Goal: Task Accomplishment & Management: Use online tool/utility

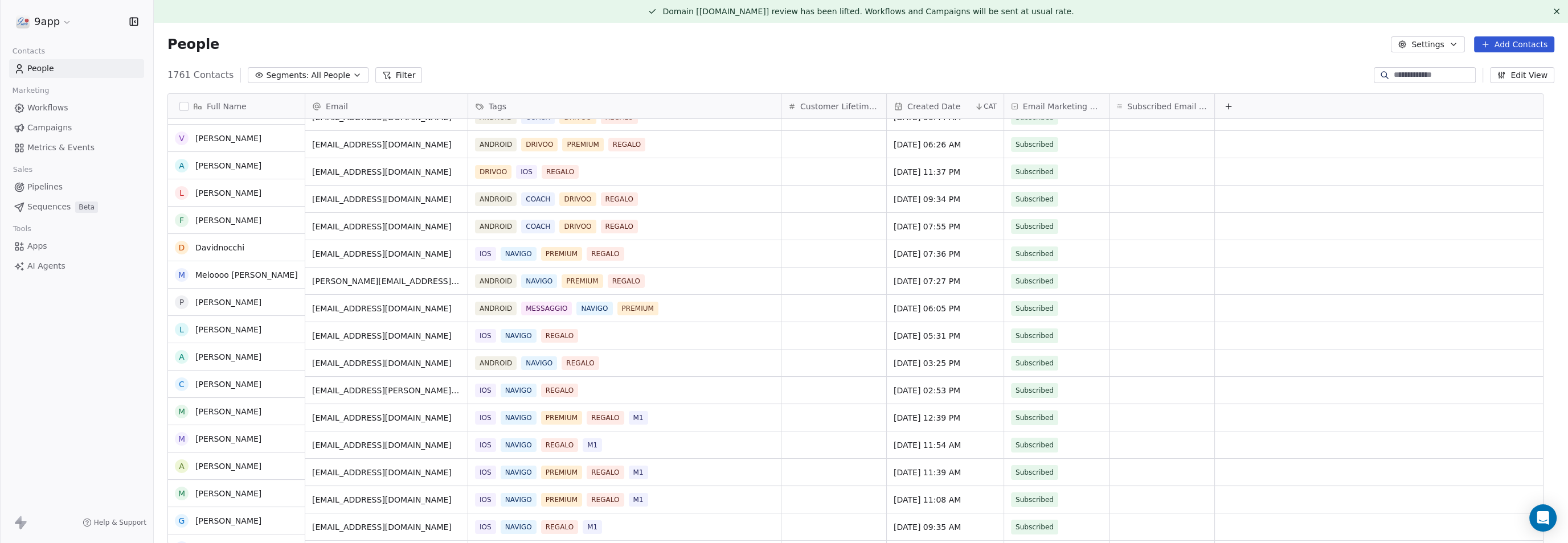
scroll to position [142, 0]
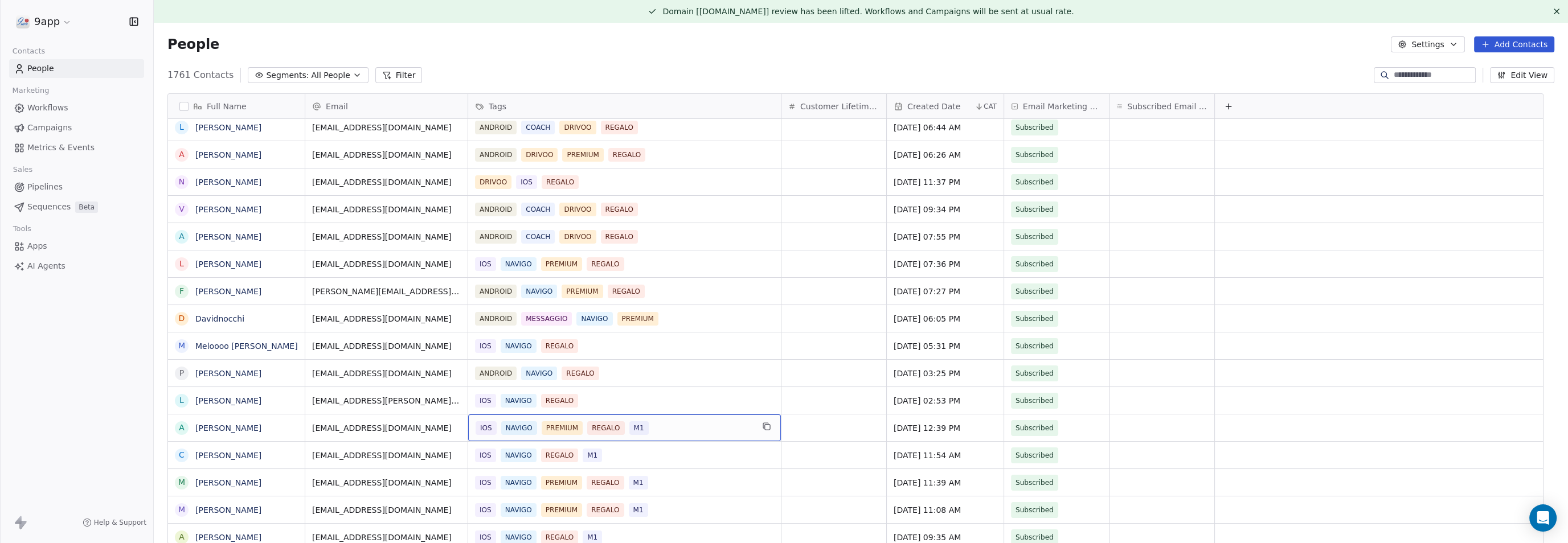
click at [639, 428] on span "M1" at bounding box center [639, 428] width 19 height 14
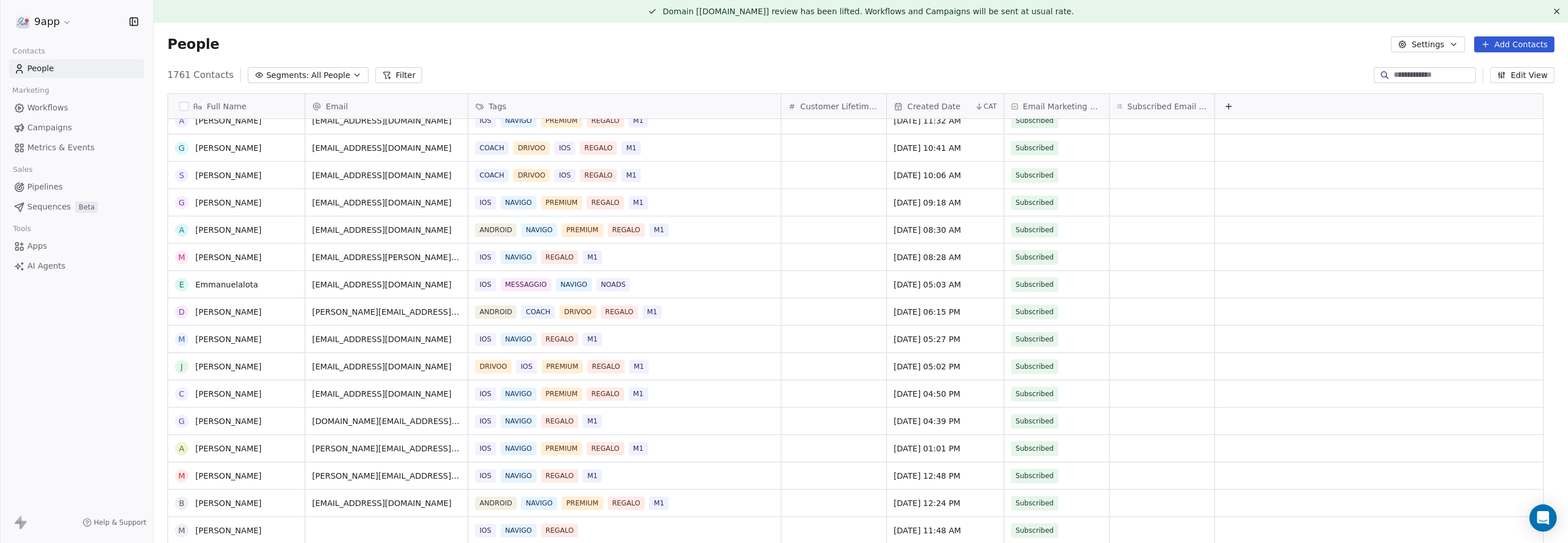
scroll to position [0, 0]
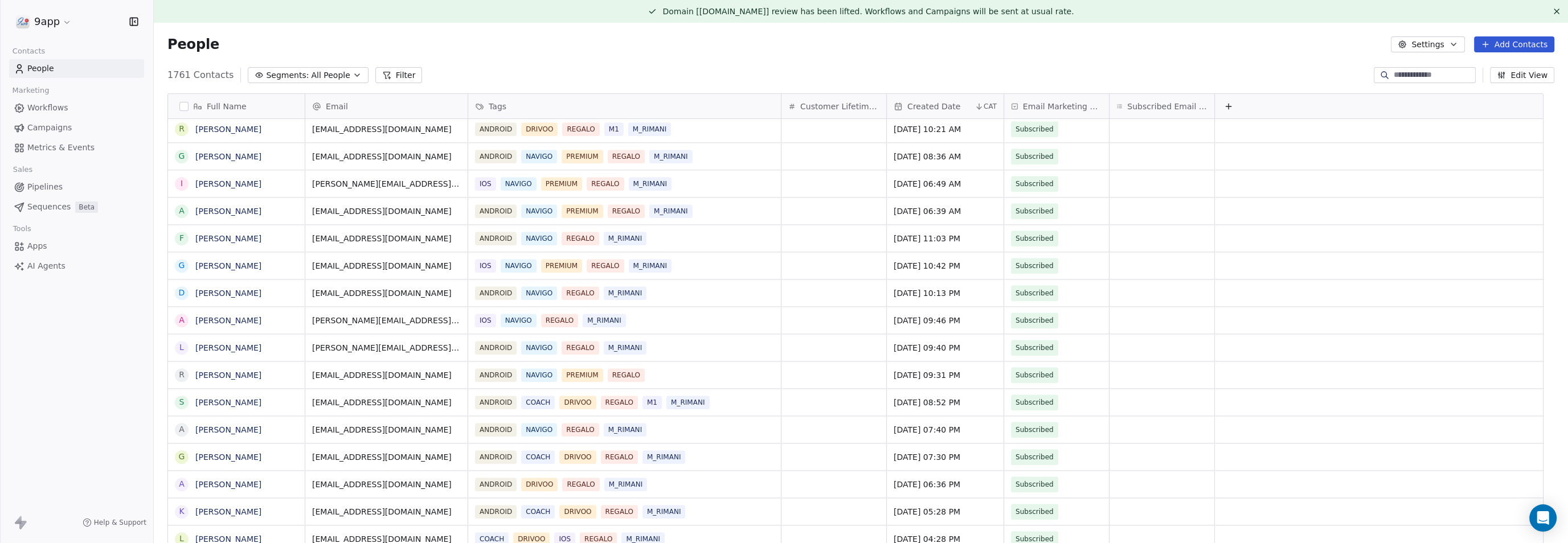
click at [385, 77] on button "Filter" at bounding box center [399, 75] width 47 height 16
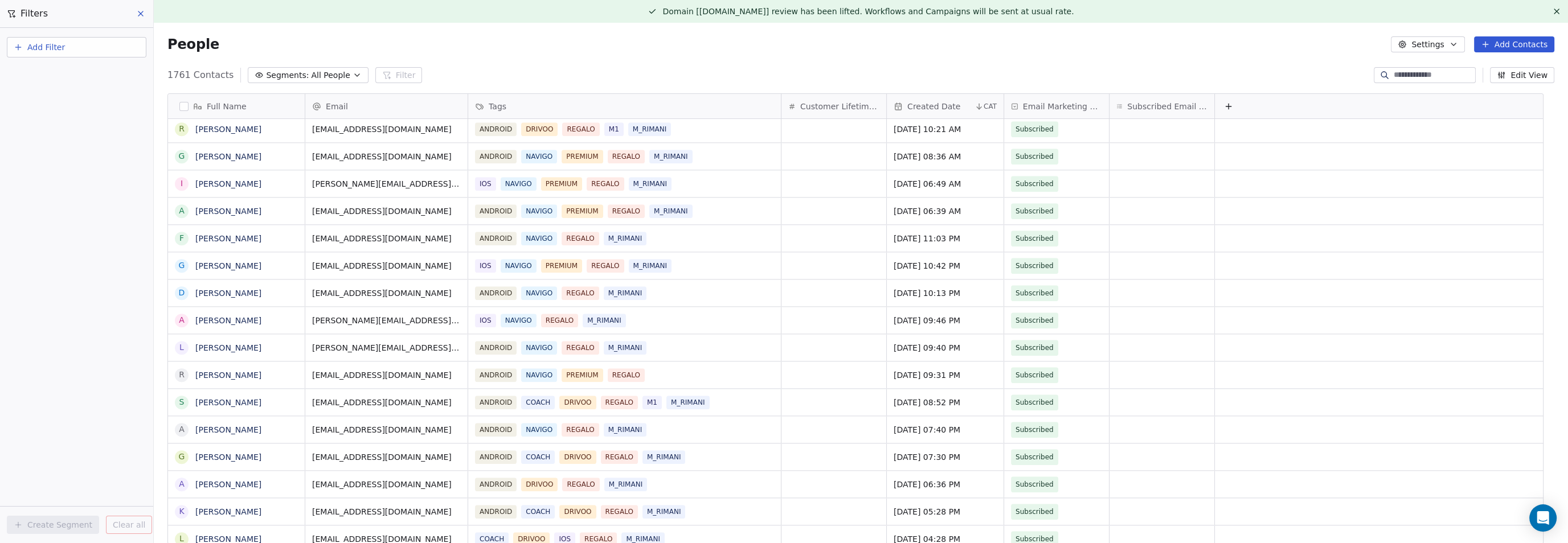
click at [123, 49] on button "Add Filter" at bounding box center [77, 48] width 140 height 21
click at [108, 73] on div "Contact properties" at bounding box center [76, 73] width 115 height 12
click at [49, 209] on div "Tags" at bounding box center [76, 209] width 115 height 11
click at [37, 286] on div "Where property Tags Includes Select Tags Add filter to this group Add another f…" at bounding box center [77, 285] width 153 height 515
click at [79, 120] on body "9app Contacts People Marketing Workflows Campaigns Metrics & Events Sales Pipel…" at bounding box center [784, 272] width 1568 height 543
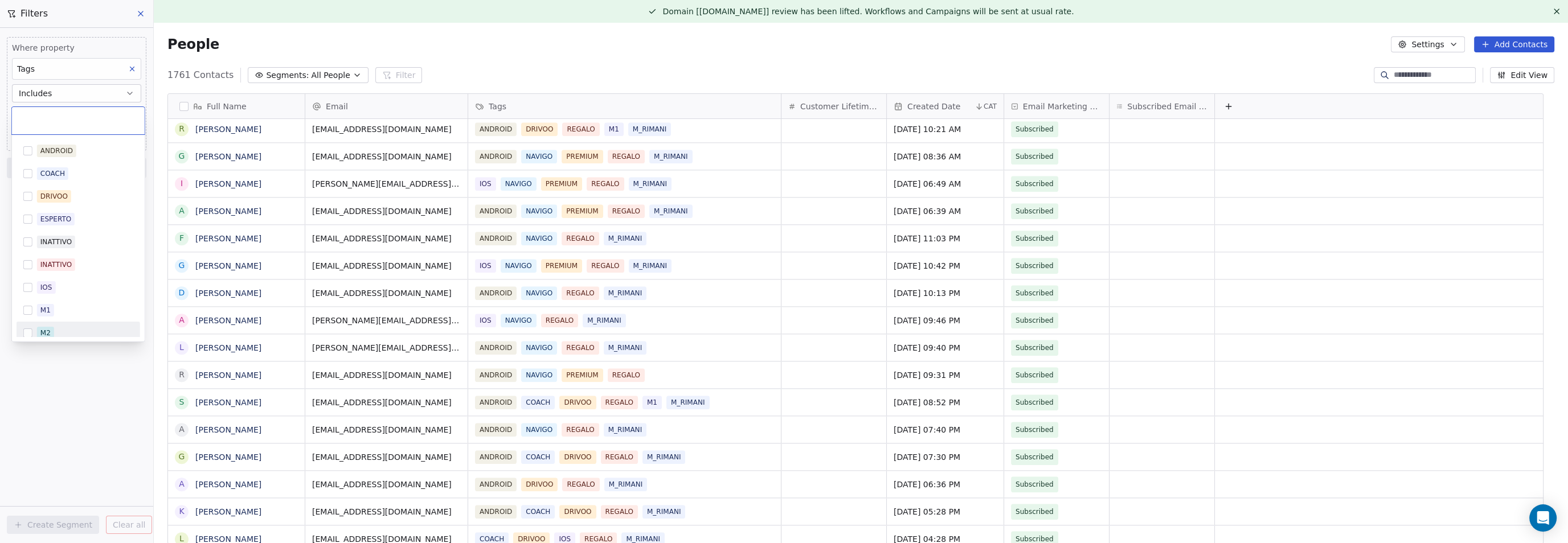
click at [52, 336] on div "ANDROID COACH [PERSON_NAME] ESPERTO INATTIVO INATTIVO IOS M1 M2 MESSAGGIO M_PRE…" at bounding box center [78, 238] width 133 height 207
click at [28, 332] on button "Suggestions" at bounding box center [28, 332] width 9 height 9
click at [41, 370] on html "9app Contacts People Marketing Workflows Campaigns Metrics & Events Sales Pipel…" at bounding box center [784, 272] width 1568 height 543
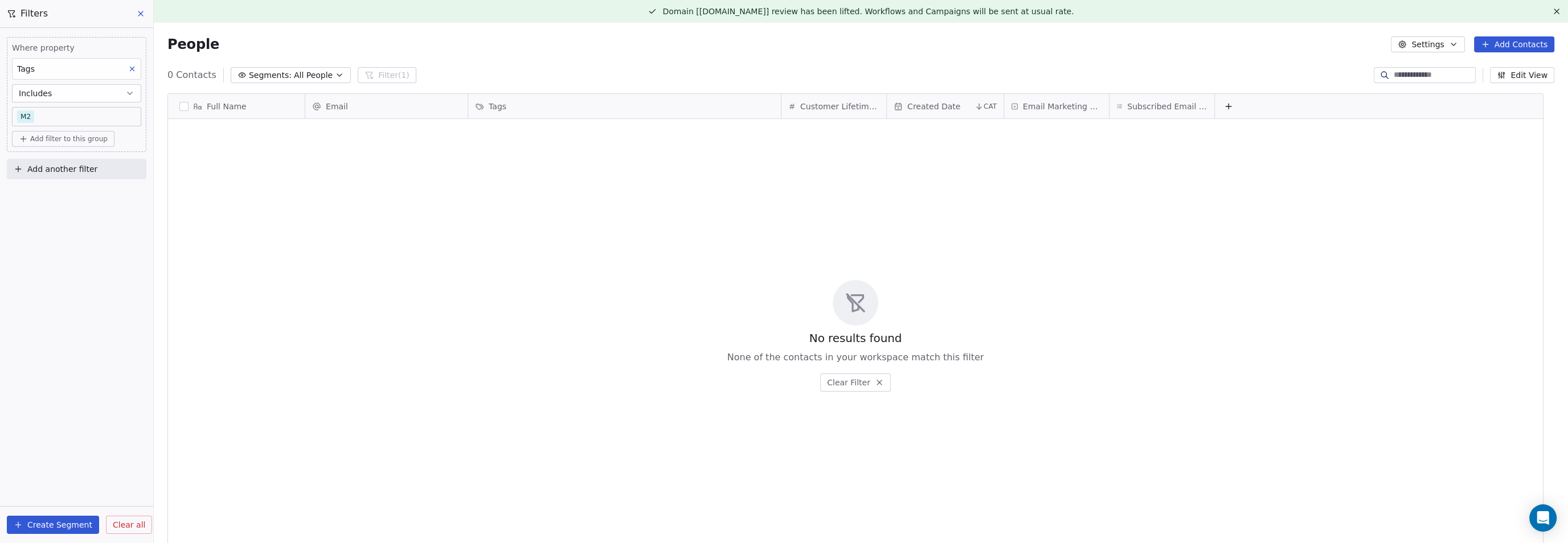
click at [82, 270] on div "Where property Tags Includes M2 Add filter to this group Add another filter Cre…" at bounding box center [77, 285] width 153 height 515
click at [1545, 515] on icon "Open Intercom Messenger" at bounding box center [1542, 517] width 13 height 15
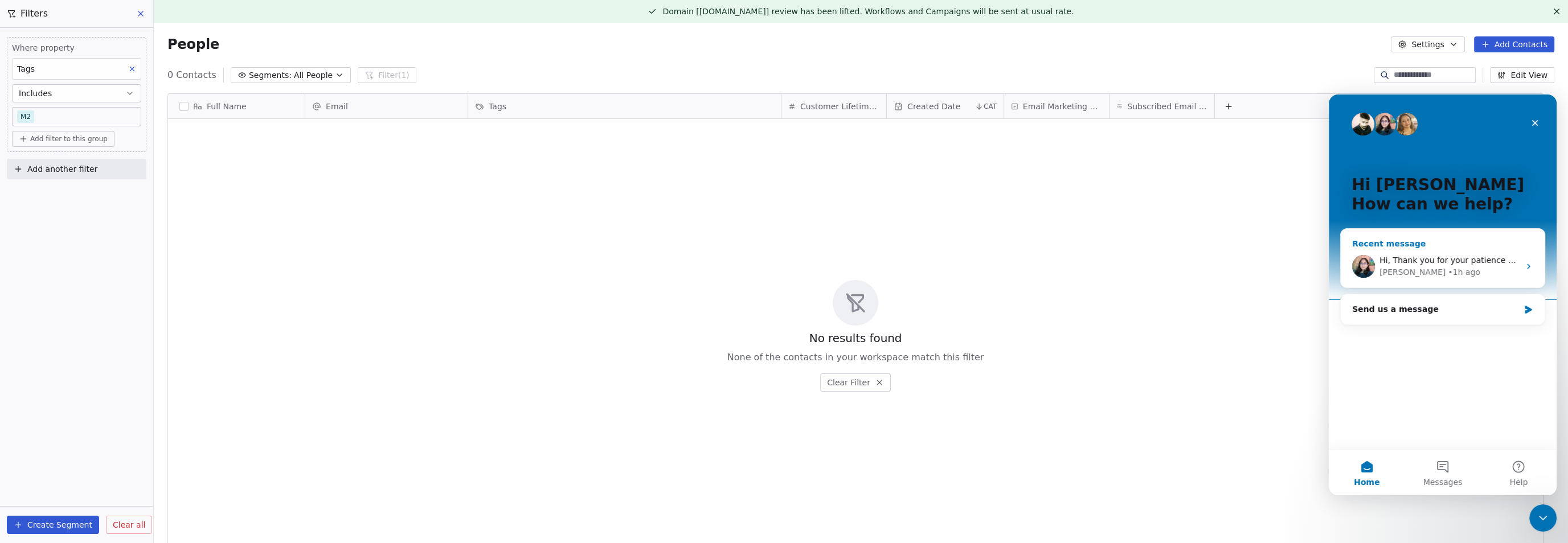
click at [1444, 267] on div "[PERSON_NAME] • 1h ago" at bounding box center [1449, 272] width 140 height 12
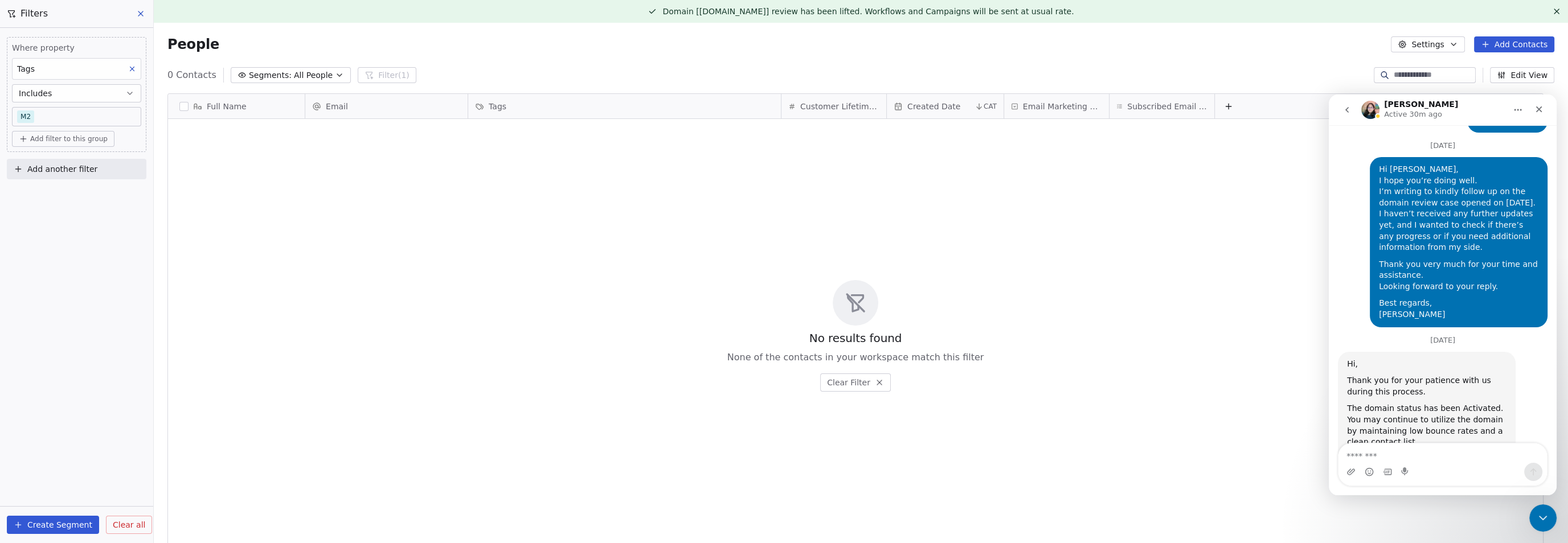
click at [583, 95] on div "Tags" at bounding box center [624, 106] width 312 height 24
